Goal: Information Seeking & Learning: Learn about a topic

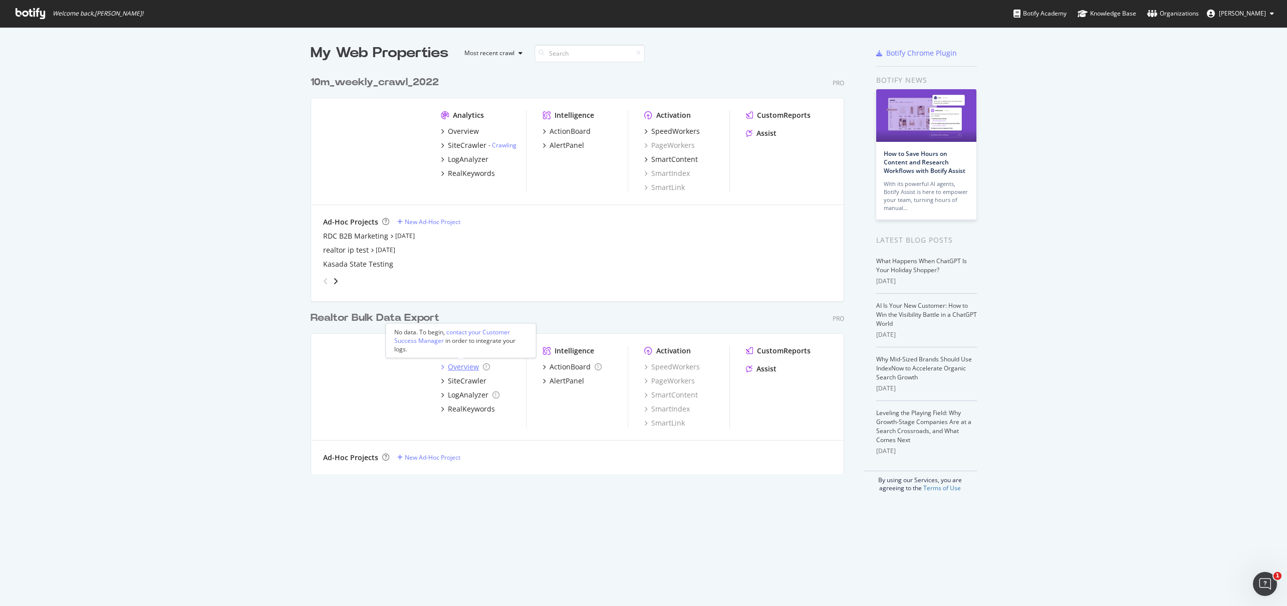
click at [464, 364] on div "Overview" at bounding box center [463, 367] width 31 height 10
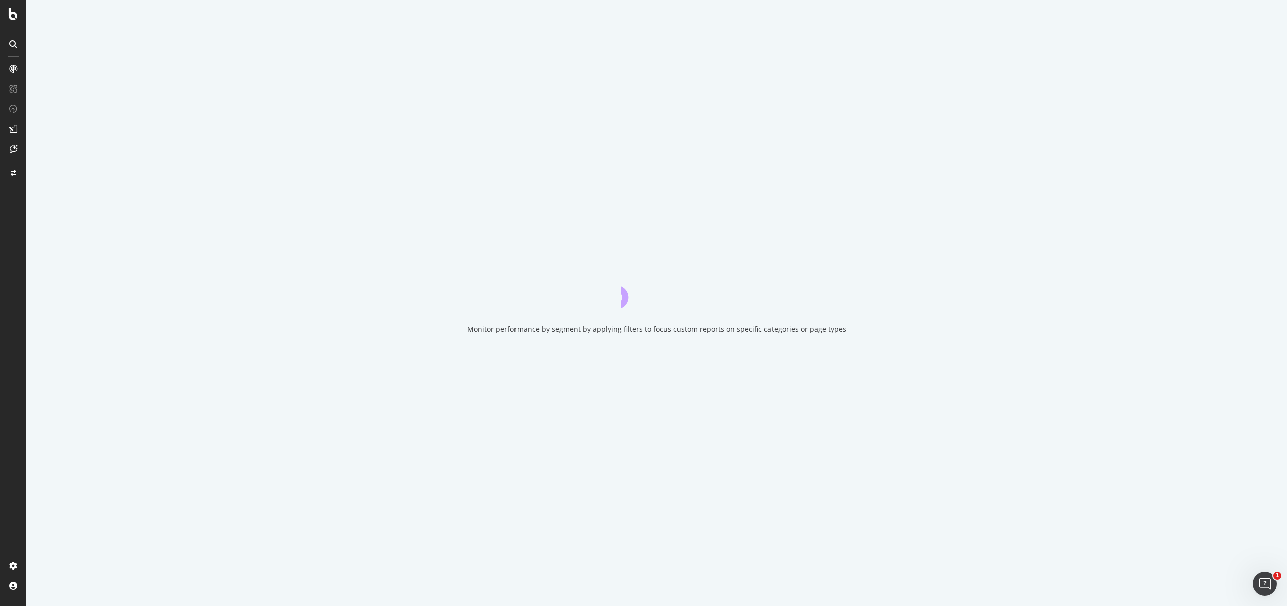
click at [8, 129] on div at bounding box center [13, 129] width 16 height 16
click at [47, 156] on div "CustomReports" at bounding box center [61, 155] width 49 height 10
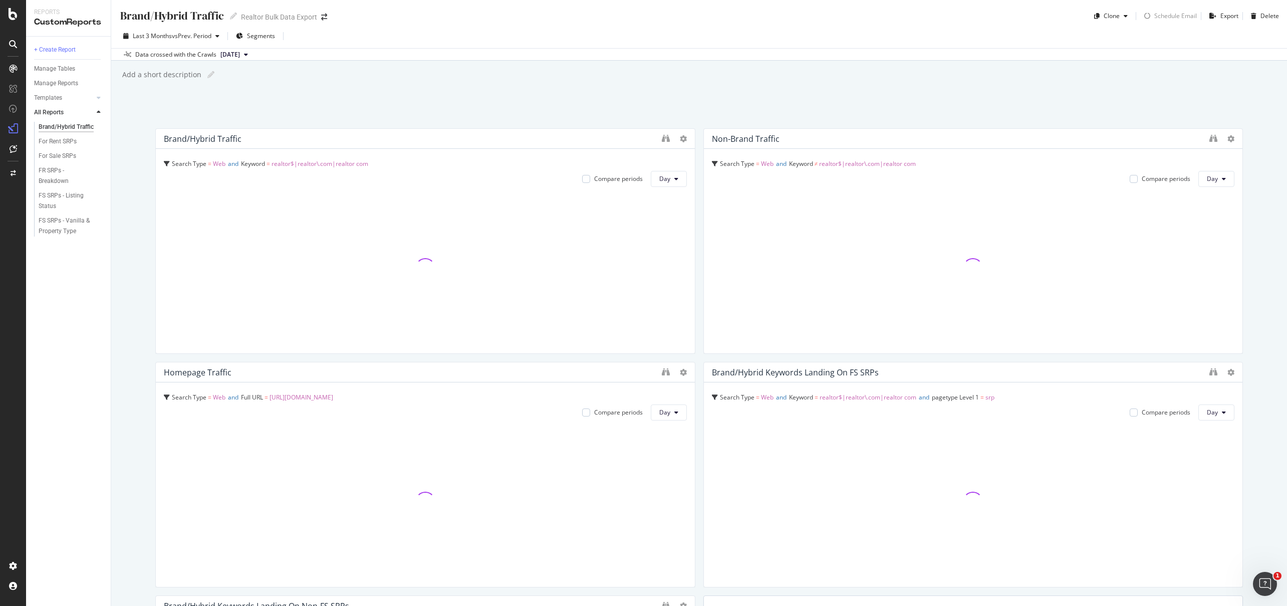
click at [798, 25] on div "Last 3 Months vs Prev. Period Segments Data crossed with the Crawls [DATE]" at bounding box center [698, 42] width 1175 height 37
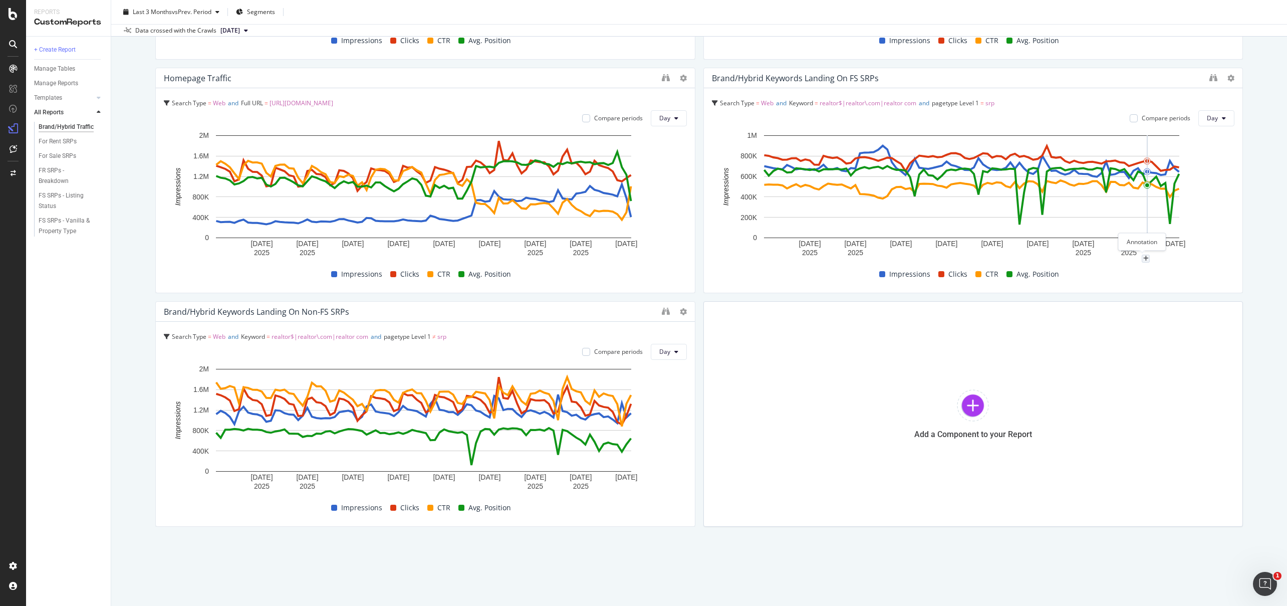
scroll to position [28, 0]
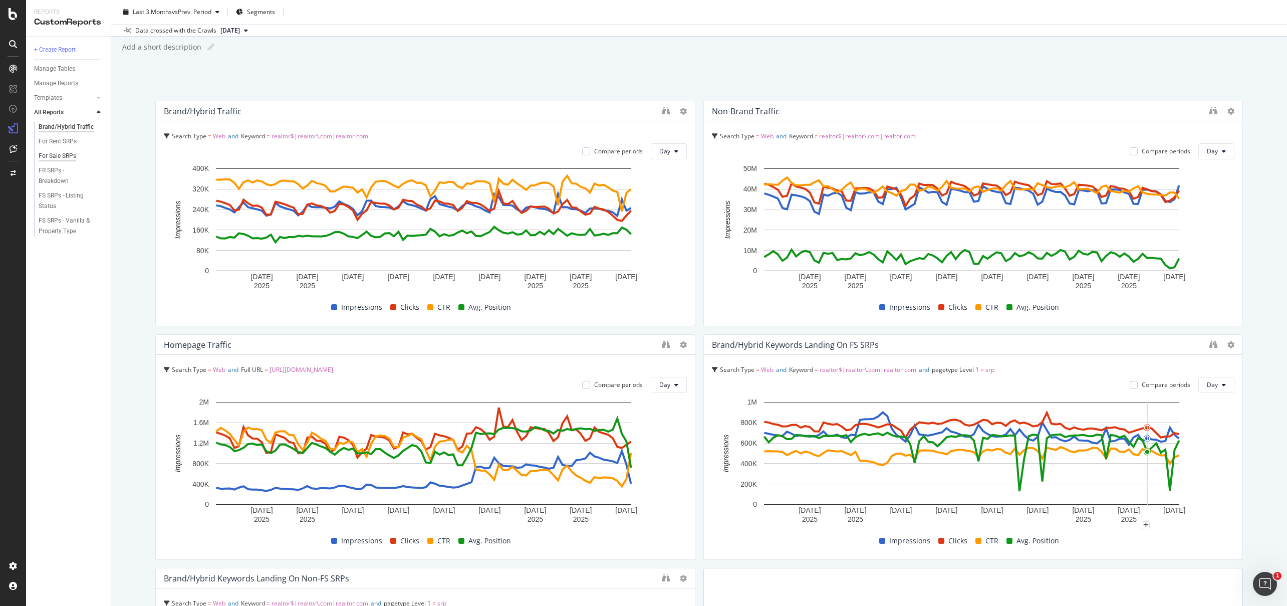
click at [65, 156] on div "For Sale SRPs" at bounding box center [58, 156] width 38 height 11
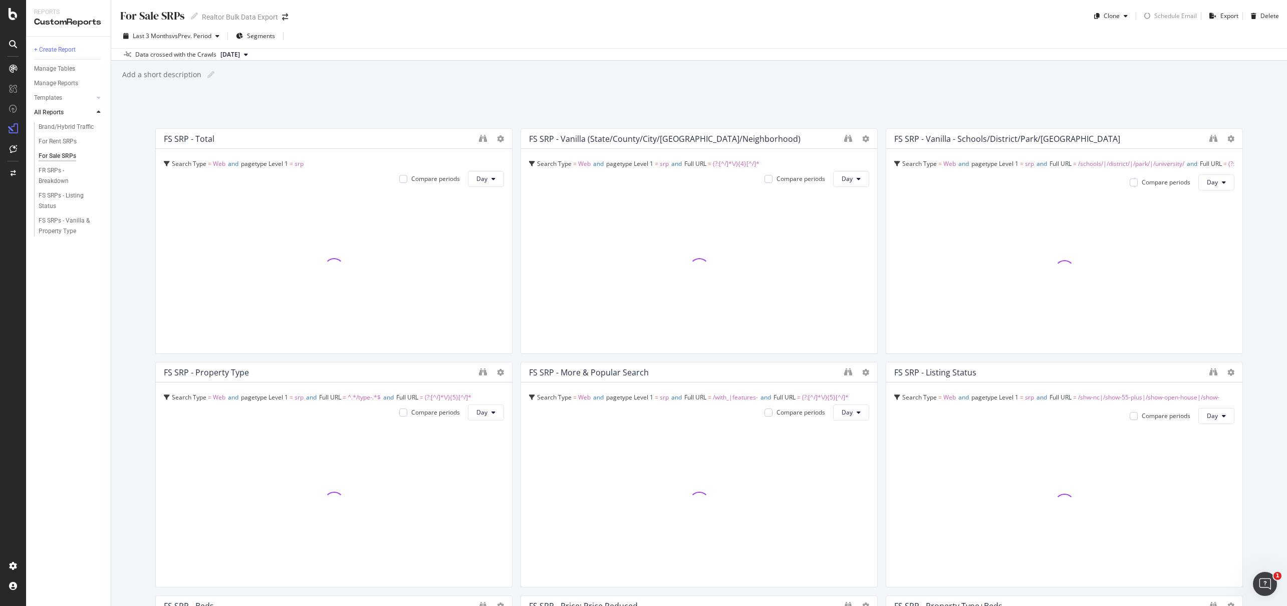
click at [688, 80] on div "Add a short description Add a short description" at bounding box center [703, 74] width 1165 height 15
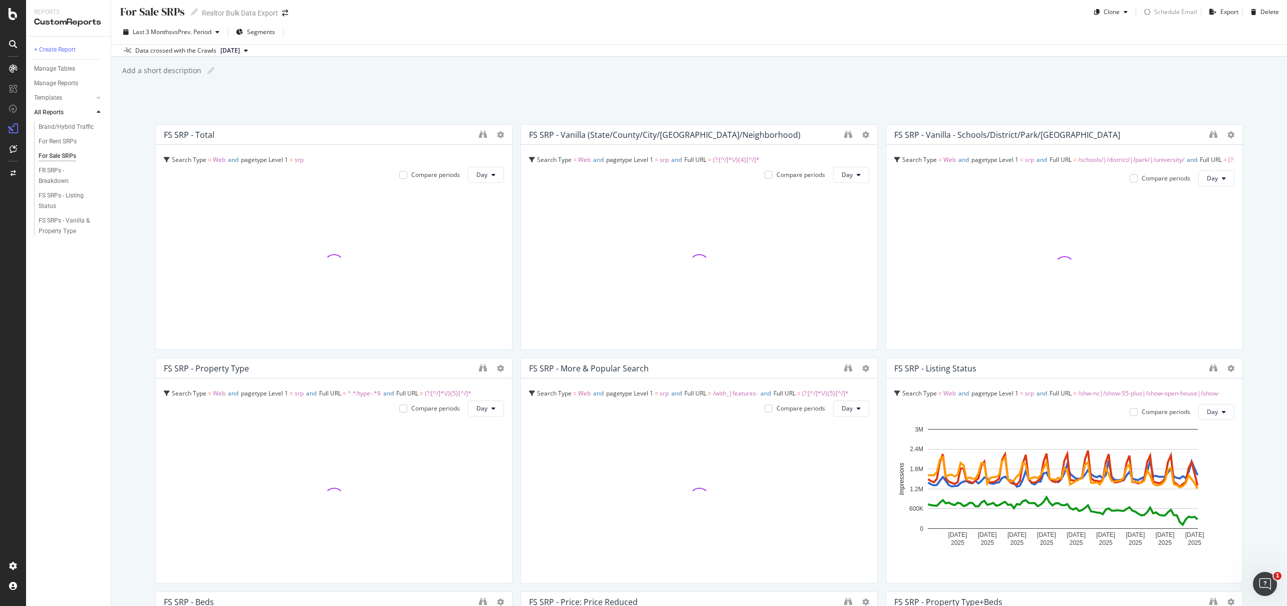
click at [690, 88] on div "For Sale SRPs For Sale SRPs Realtor Bulk Data Export Clone Schedule Email Expor…" at bounding box center [698, 303] width 1175 height 606
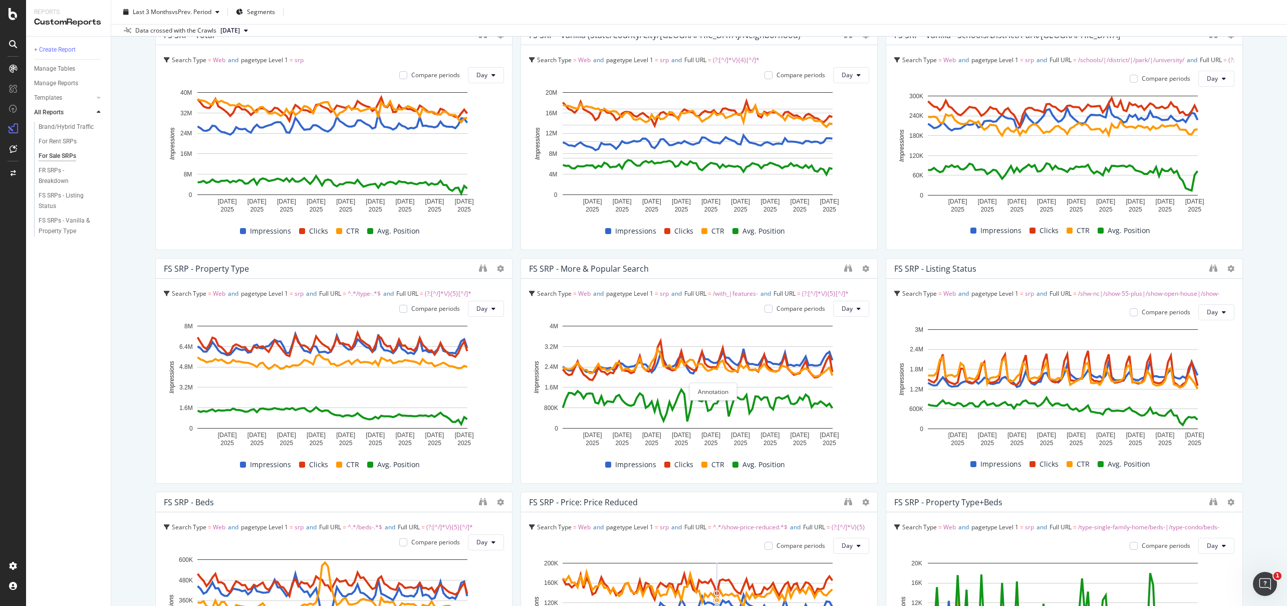
scroll to position [0, 0]
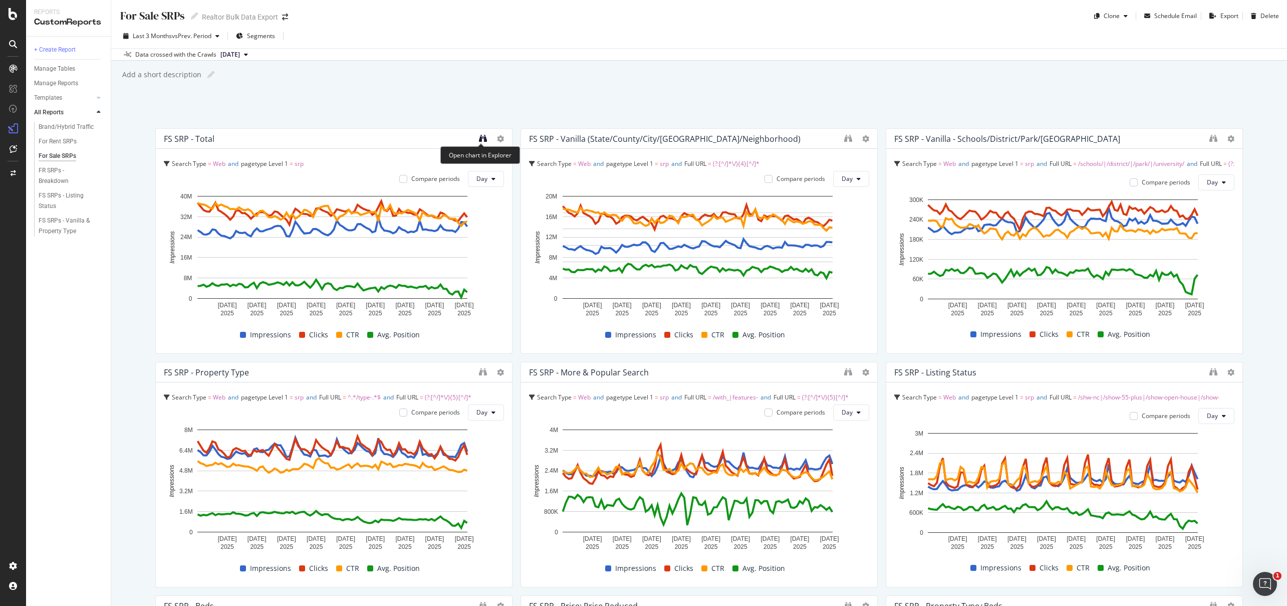
click at [479, 137] on icon "binoculars" at bounding box center [483, 138] width 8 height 8
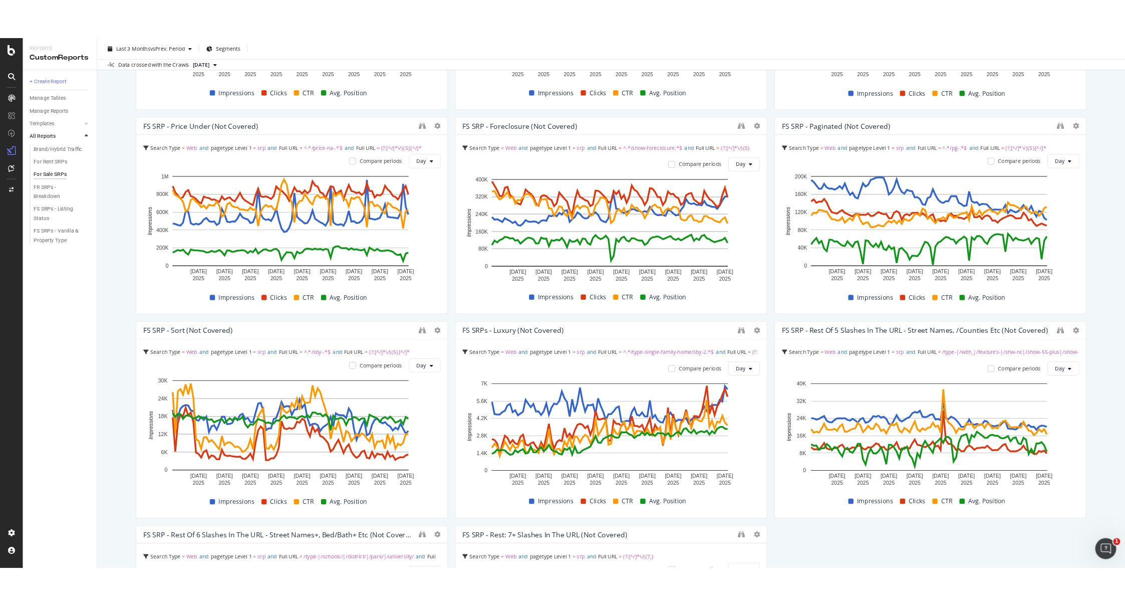
scroll to position [1228, 0]
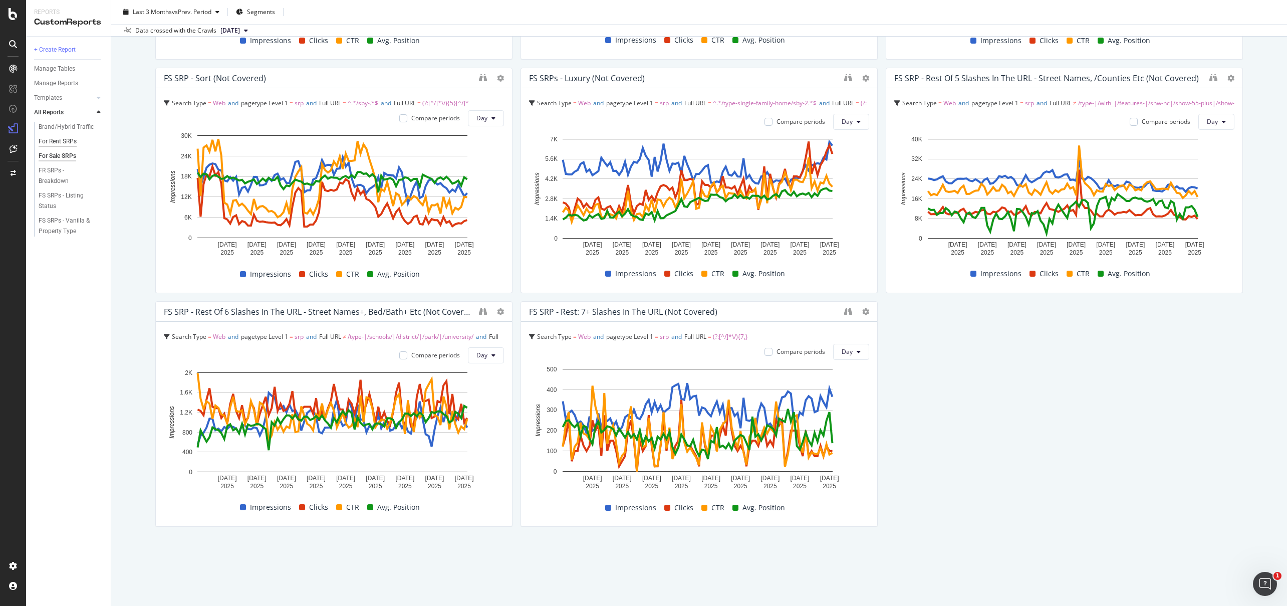
click at [47, 143] on div "For Rent SRPs" at bounding box center [58, 141] width 38 height 11
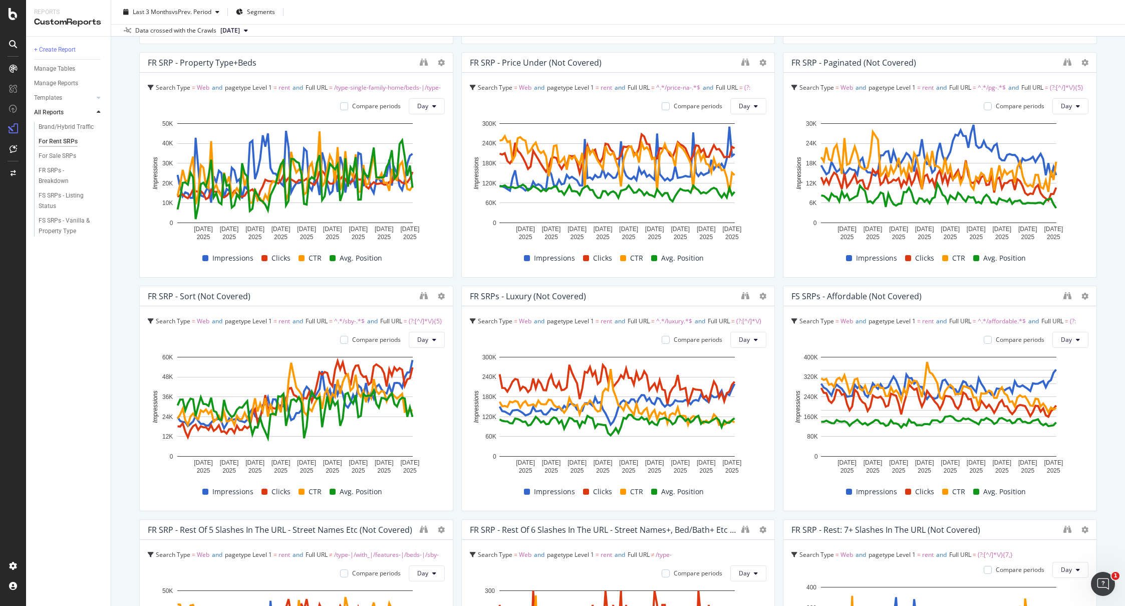
scroll to position [529, 0]
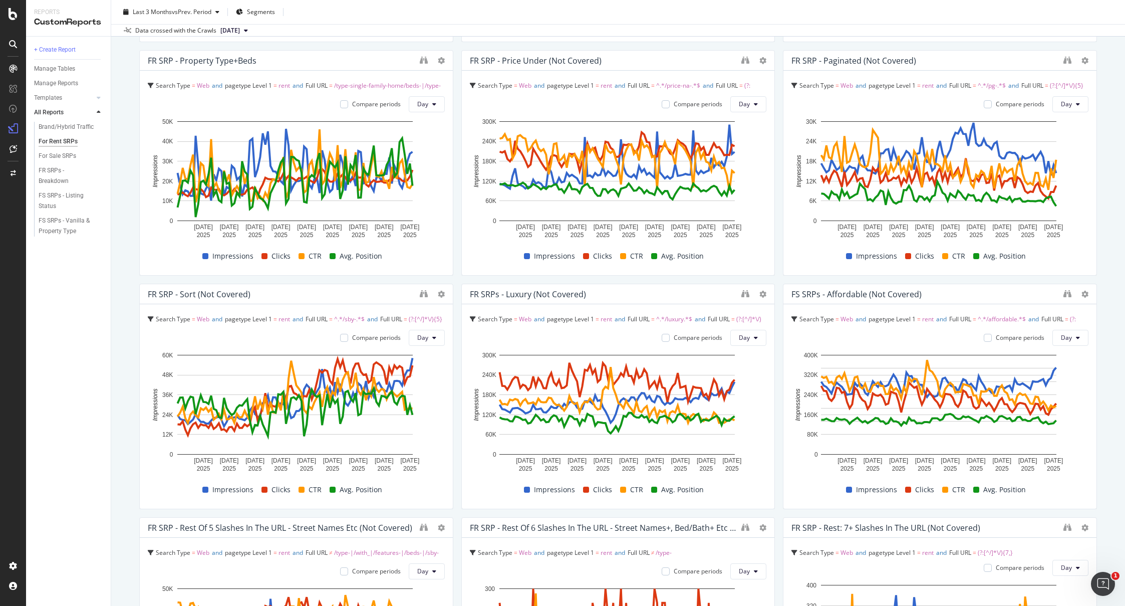
click at [1094, 386] on div "For Rent SRPs For Rent SRPs Realtor Bulk Data Export Clone Schedule Email Expor…" at bounding box center [618, 303] width 1014 height 606
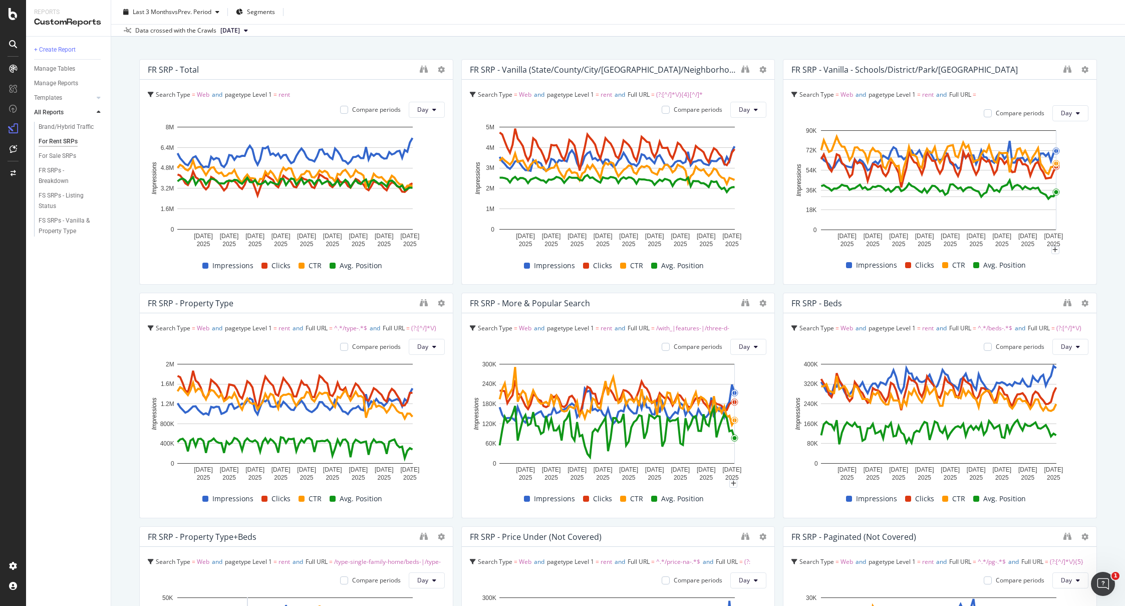
scroll to position [0, 0]
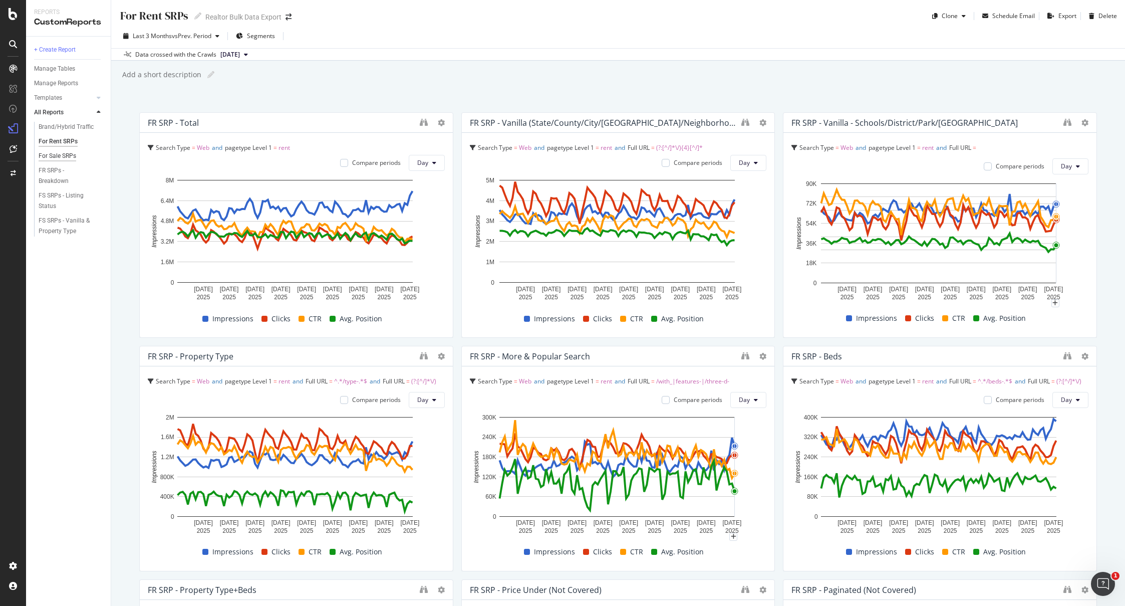
click at [65, 155] on div "For Sale SRPs" at bounding box center [58, 156] width 38 height 11
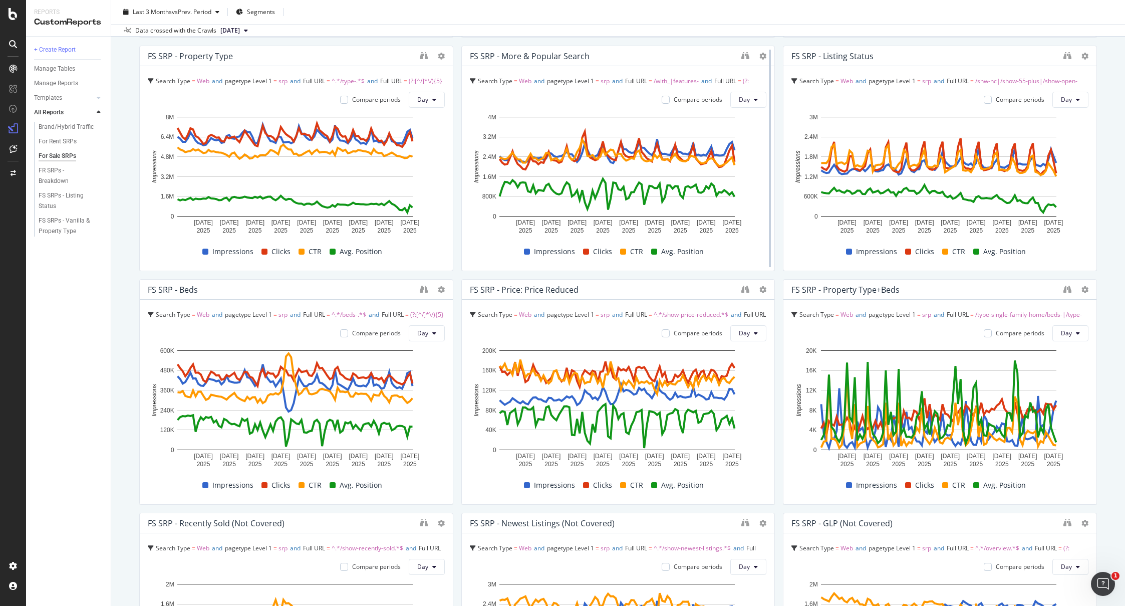
scroll to position [349, 0]
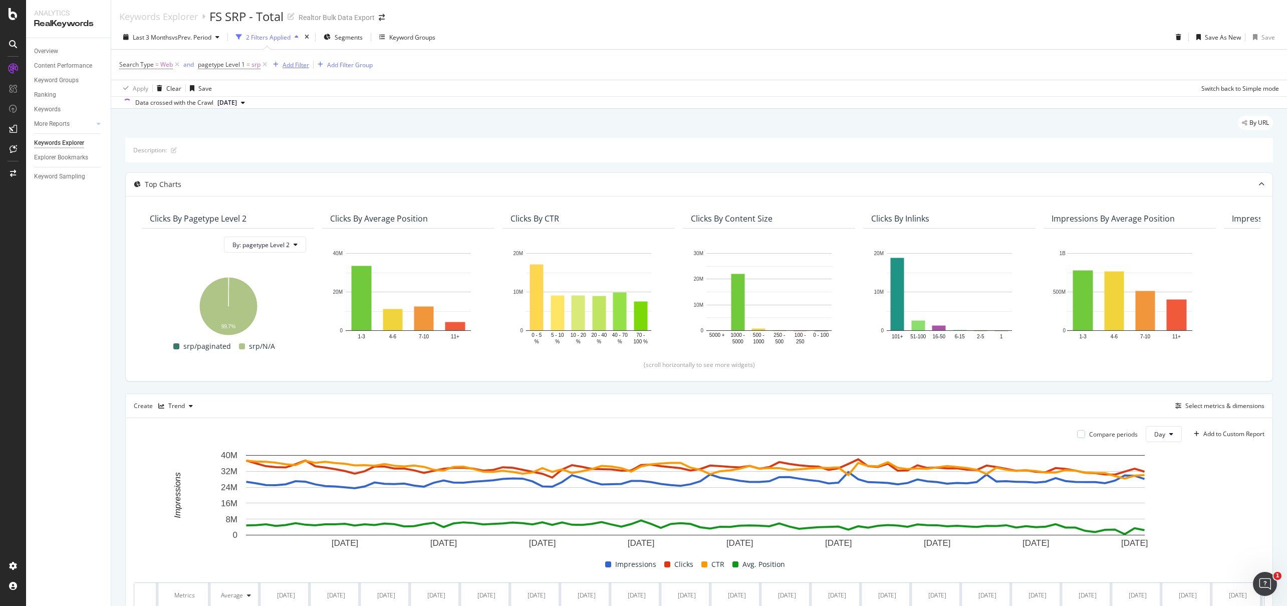
click at [298, 67] on div "Add Filter" at bounding box center [295, 65] width 27 height 9
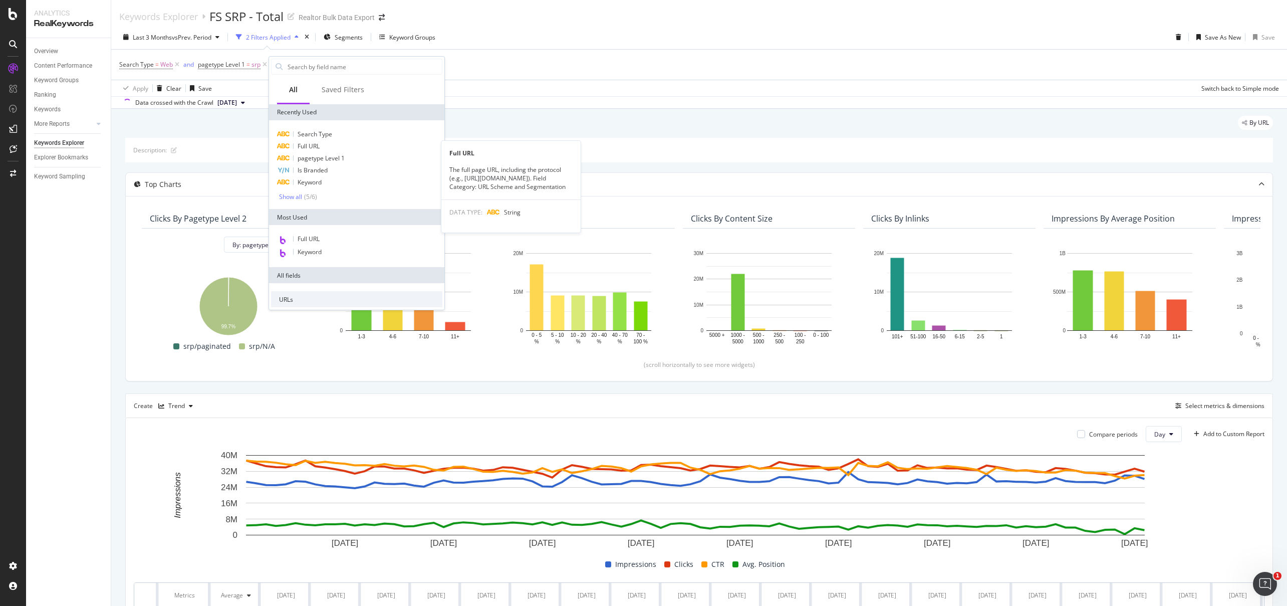
type input "c"
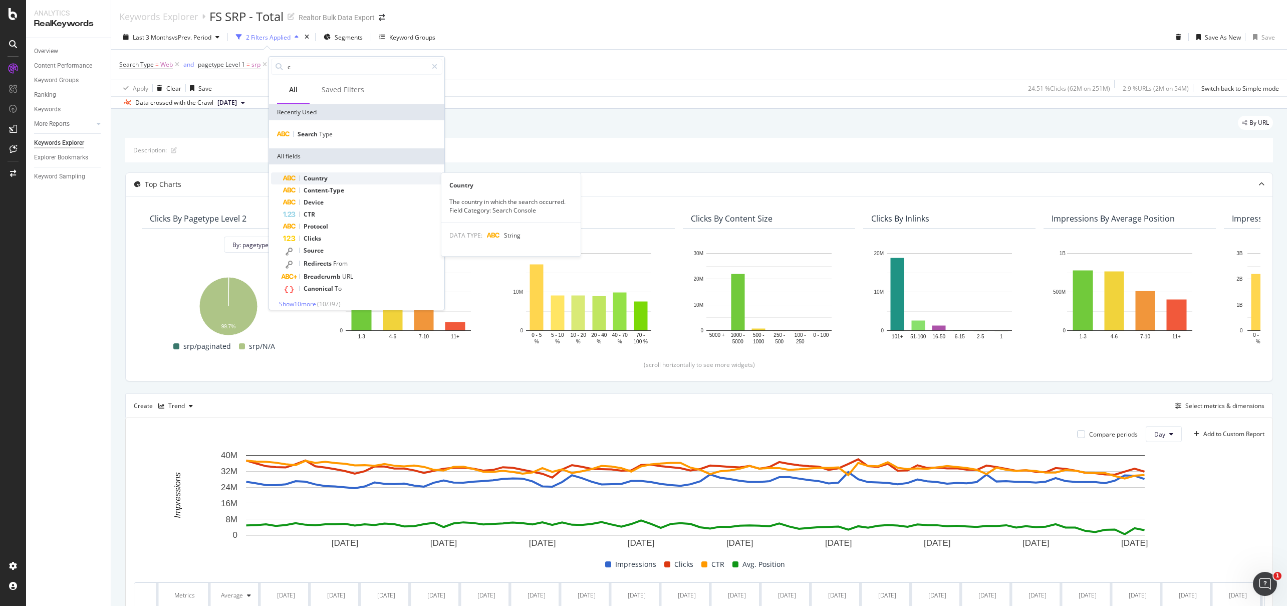
click at [314, 175] on span "Country" at bounding box center [316, 178] width 24 height 9
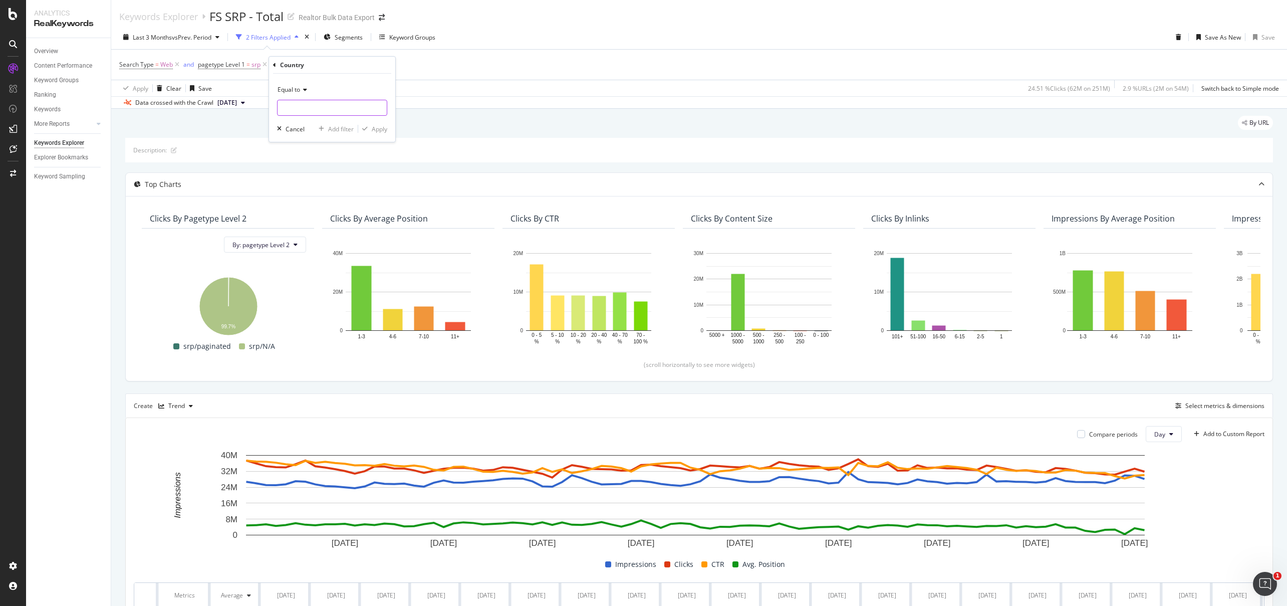
click at [330, 108] on input "text" at bounding box center [331, 108] width 109 height 16
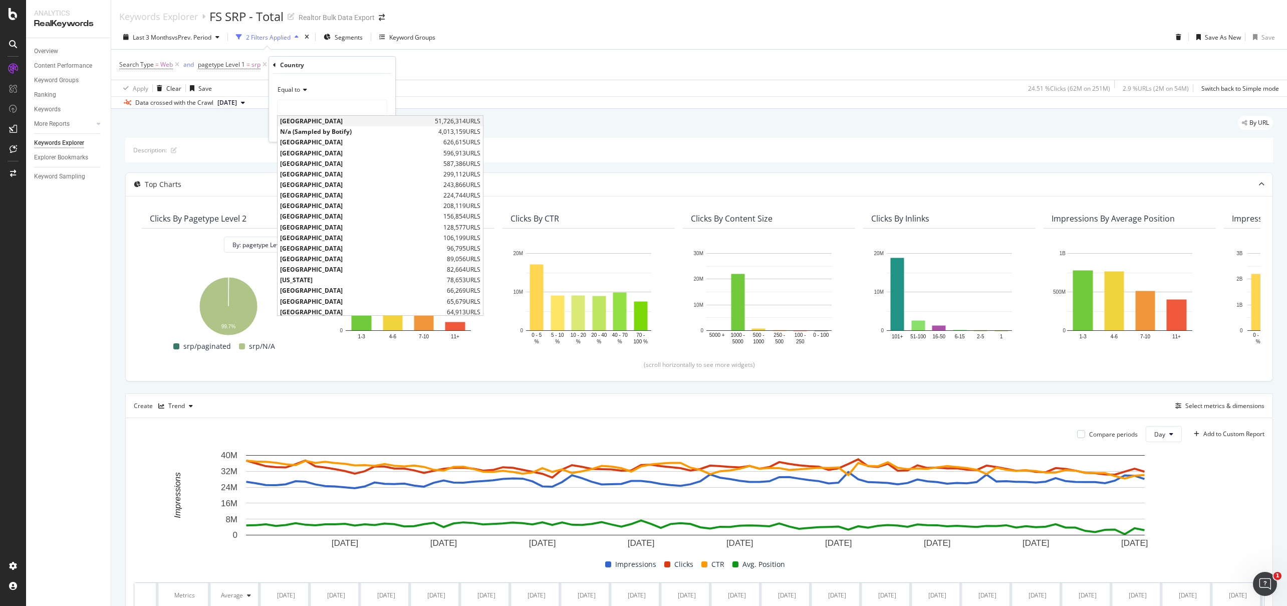
click at [334, 123] on span "United States of America" at bounding box center [356, 121] width 152 height 9
type input "United States of America"
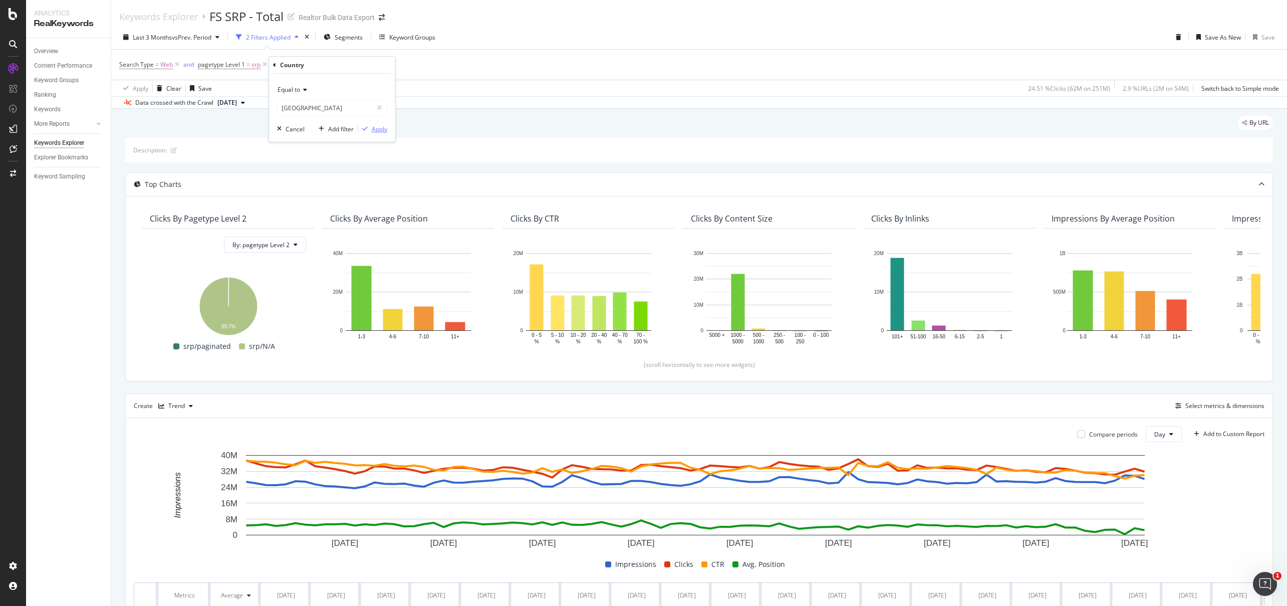
click at [372, 126] on div "Apply" at bounding box center [380, 129] width 16 height 9
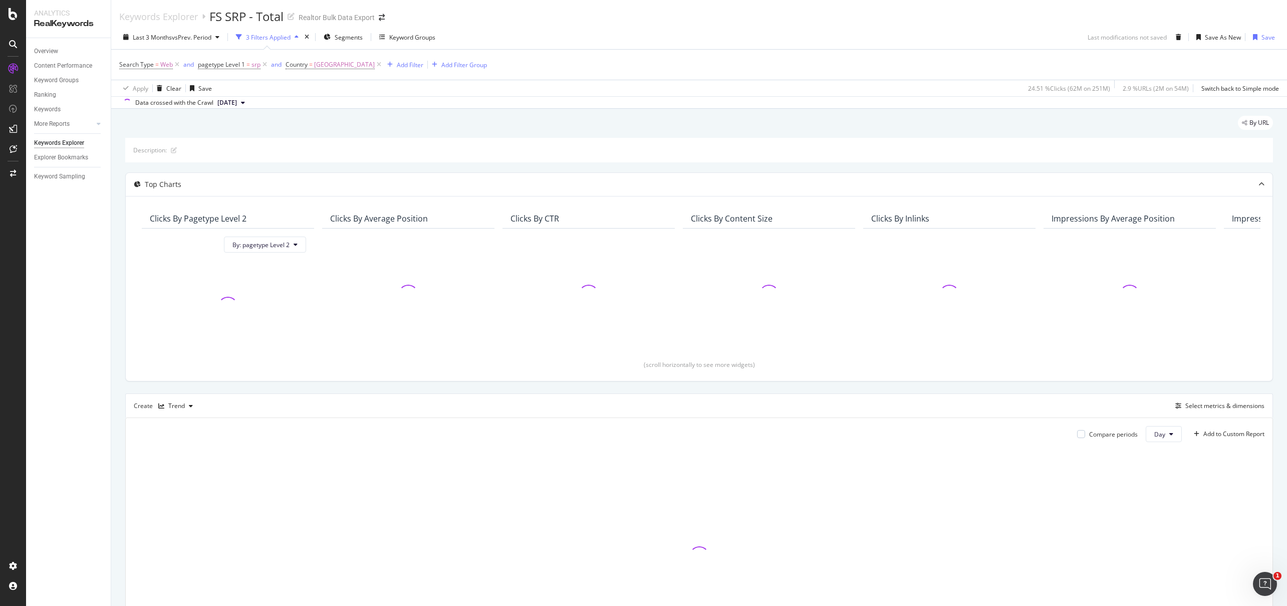
click at [579, 23] on div "Keywords Explorer FS SRP - Total Realtor Bulk Data Export" at bounding box center [698, 12] width 1175 height 25
click at [557, 35] on div "Last 3 Months vs Prev. Period 3 Filters Applied Segments Keyword Groups Last mo…" at bounding box center [698, 39] width 1175 height 20
